Goal: Communication & Community: Share content

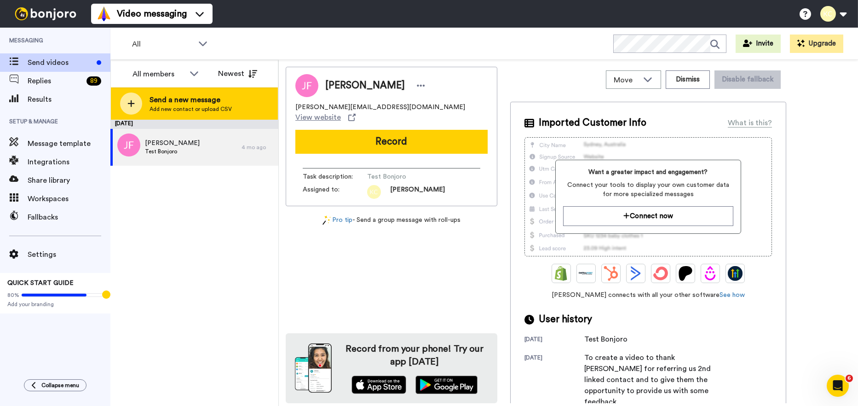
click at [152, 104] on span "Send a new message" at bounding box center [191, 99] width 82 height 11
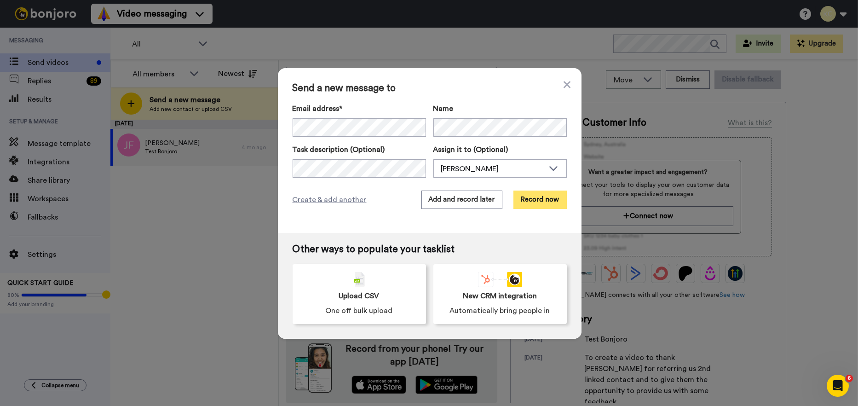
click at [529, 199] on button "Record now" at bounding box center [540, 199] width 53 height 18
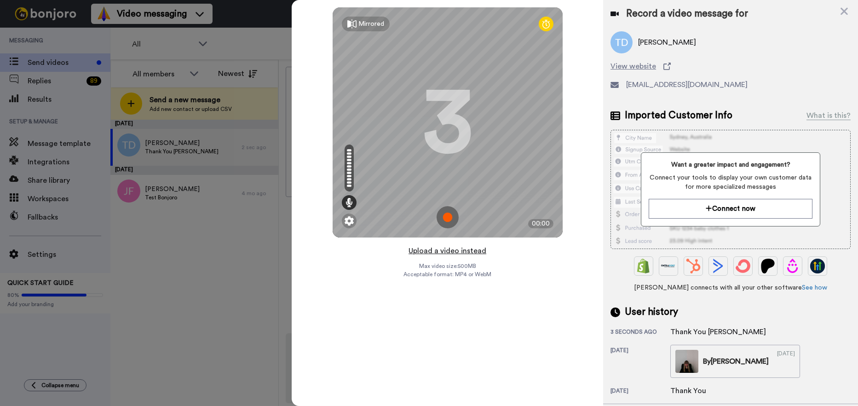
click at [452, 251] on button "Upload a video instead" at bounding box center [447, 251] width 83 height 12
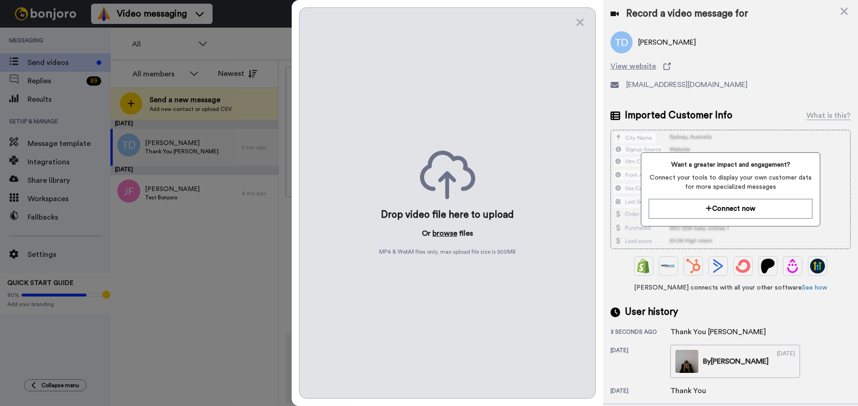
click at [447, 232] on button "browse" at bounding box center [445, 233] width 25 height 11
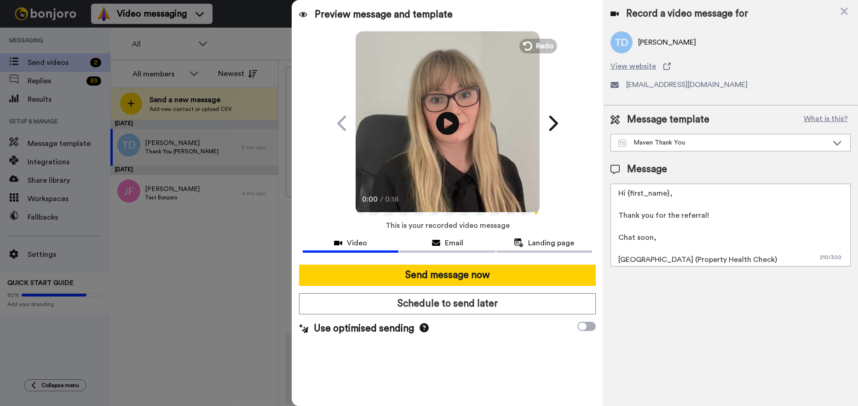
click at [668, 194] on textarea "Hi {first_name}, Thank you for the referral! Chat soon, Cailie (Property Health…" at bounding box center [731, 225] width 240 height 83
click at [635, 260] on textarea "Hi Avril, Thank you for the referral! Chat soon, Cailie (Property Health Check)" at bounding box center [731, 225] width 240 height 83
click at [636, 260] on textarea "Hi Avril, Thank you for the referral! Chat soon, Cailie (Property Health Check)" at bounding box center [731, 225] width 240 height 83
click at [448, 251] on button "Email" at bounding box center [447, 244] width 96 height 17
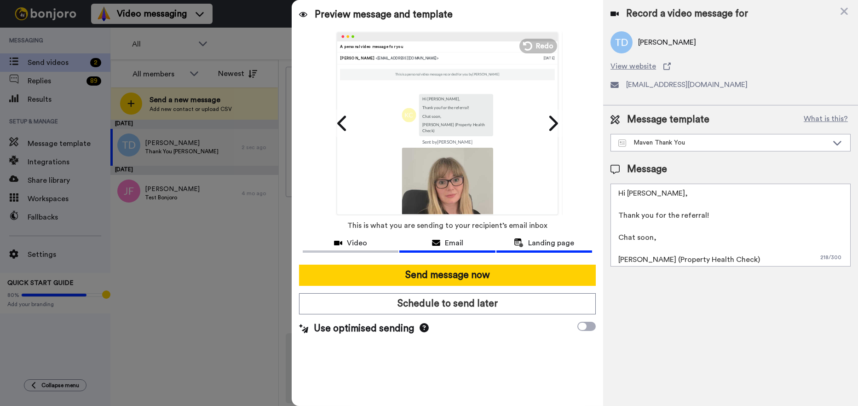
click at [543, 244] on span "Landing page" at bounding box center [551, 242] width 46 height 11
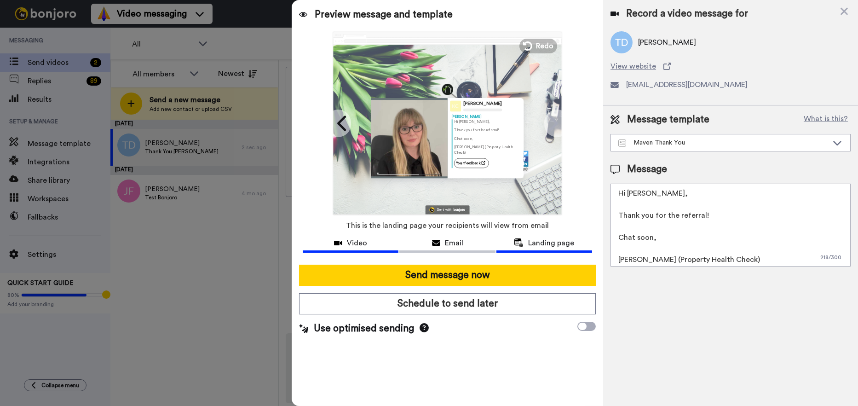
click at [351, 243] on span "Video" at bounding box center [357, 242] width 20 height 11
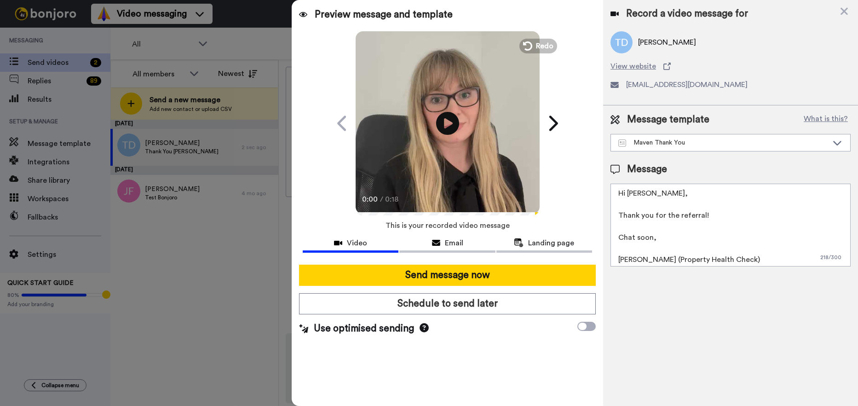
click at [717, 215] on textarea "Hi Avril, Thank you for the referral! Chat soon, Sarah (Property Health Check)" at bounding box center [731, 225] width 240 height 83
paste textarea "Debbie Deamer"
click at [671, 236] on textarea "Hi Avril, Thank you for referring our services to Debbie Deamer. Chat soon, Sar…" at bounding box center [731, 225] width 240 height 83
type textarea "Hi Avril, Thank you for referring our services to Debbie Deamer. We appreciate …"
click at [449, 117] on icon at bounding box center [447, 123] width 24 height 24
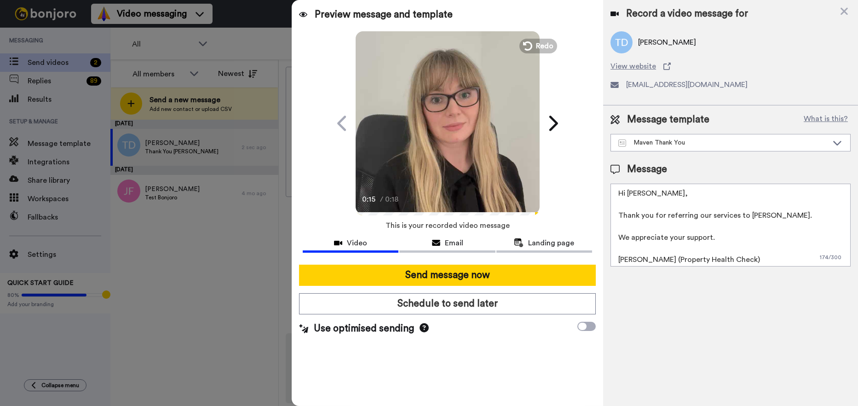
click at [453, 135] on icon "Play/Pause" at bounding box center [447, 123] width 24 height 44
drag, startPoint x: 459, startPoint y: 243, endPoint x: 489, endPoint y: 247, distance: 30.2
click at [458, 243] on span "Email" at bounding box center [454, 242] width 18 height 11
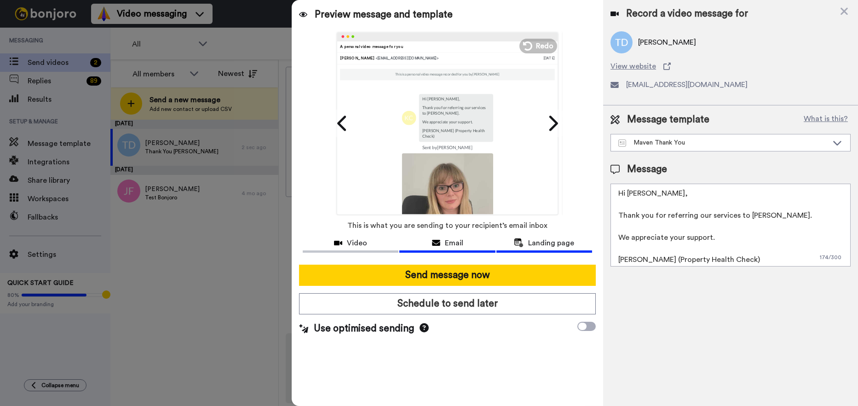
click at [515, 243] on icon at bounding box center [519, 242] width 10 height 9
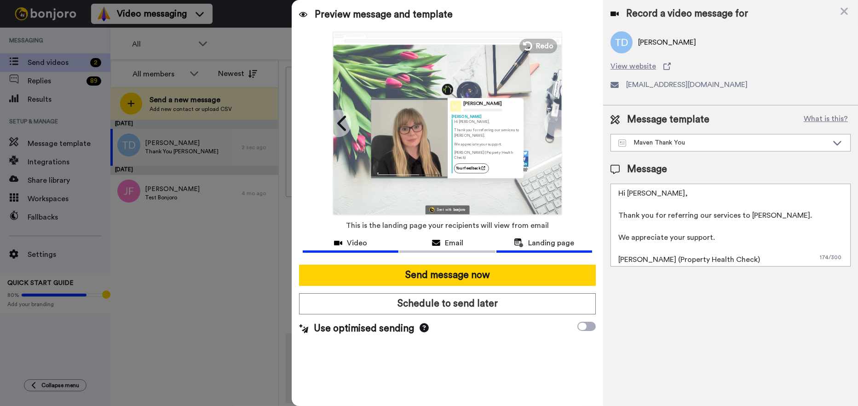
click at [353, 246] on span "Video" at bounding box center [357, 242] width 20 height 11
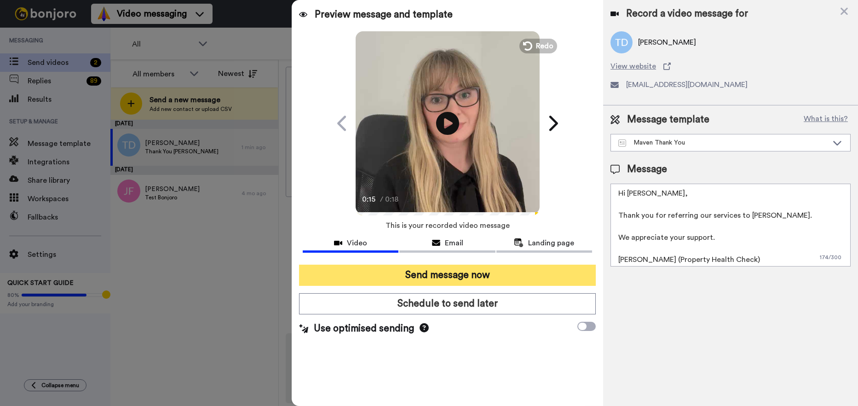
click at [444, 279] on button "Send message now" at bounding box center [447, 275] width 297 height 21
